Goal: Information Seeking & Learning: Check status

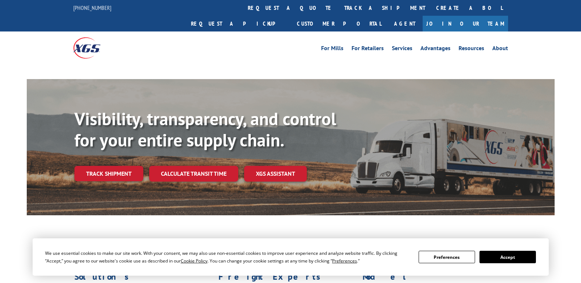
click at [118, 158] on div "Visibility, transparency, and control for your entire supply chain. Track shipm…" at bounding box center [314, 159] width 480 height 102
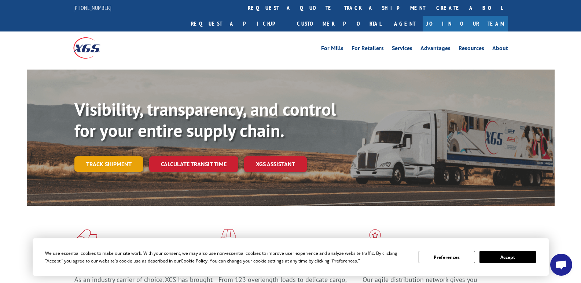
click at [116, 156] on link "Track shipment" at bounding box center [108, 163] width 69 height 15
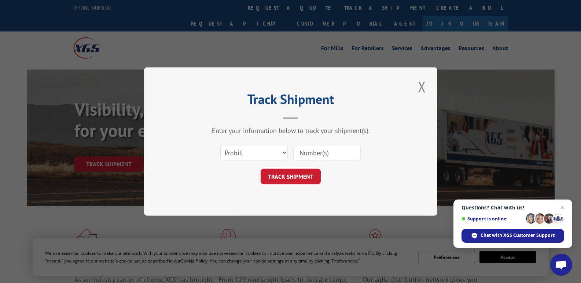
click at [323, 154] on input at bounding box center [326, 152] width 67 height 15
paste input "17409456"
type input "17409456"
click at [296, 175] on button "TRACK SHIPMENT" at bounding box center [290, 176] width 60 height 15
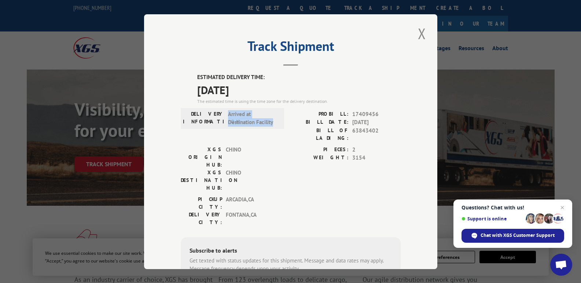
copy span "Arrived at Destination Facility"
drag, startPoint x: 223, startPoint y: 111, endPoint x: 279, endPoint y: 126, distance: 57.1
click at [279, 126] on div "DELIVERY INFORMATION: Arrived at Destination Facility" at bounding box center [232, 118] width 103 height 21
